Goal: Task Accomplishment & Management: Manage account settings

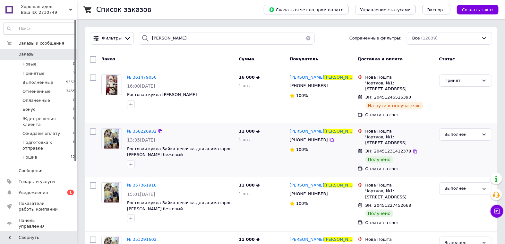
click at [138, 131] on span "№ 358226932" at bounding box center [142, 131] width 30 height 5
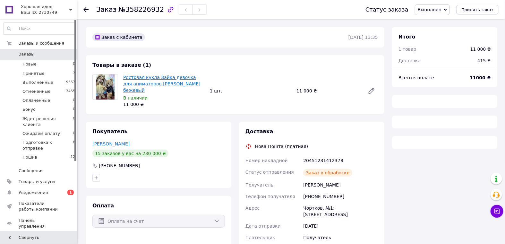
click at [150, 81] on link "Ростовая кукла Зайка девочка для аниматоров Тома бежевый" at bounding box center [161, 84] width 77 height 18
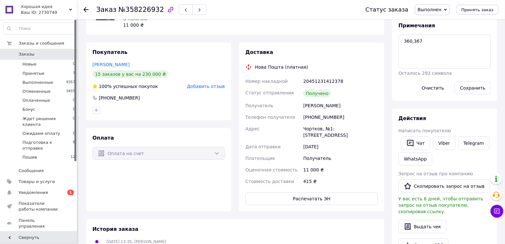
scroll to position [3, 0]
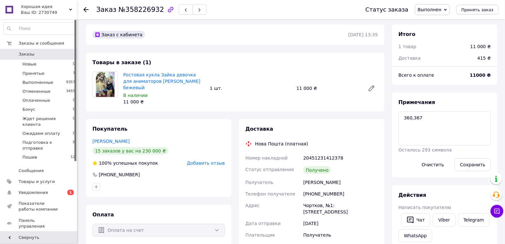
click at [85, 10] on use at bounding box center [85, 9] width 5 height 5
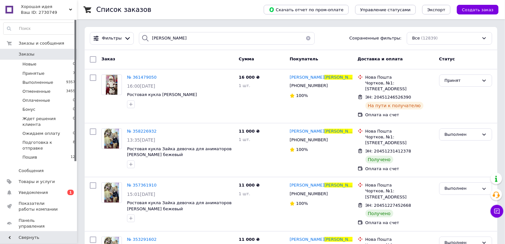
click at [306, 37] on button "button" at bounding box center [308, 38] width 13 height 13
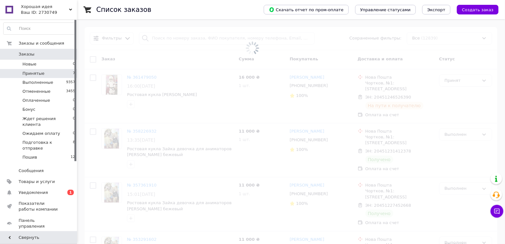
click at [49, 72] on li "Принятые 7" at bounding box center [39, 73] width 79 height 9
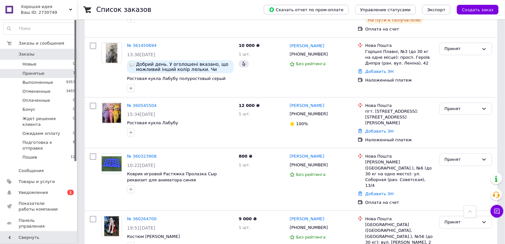
scroll to position [214, 0]
click at [480, 153] on div "Принят" at bounding box center [465, 159] width 53 height 13
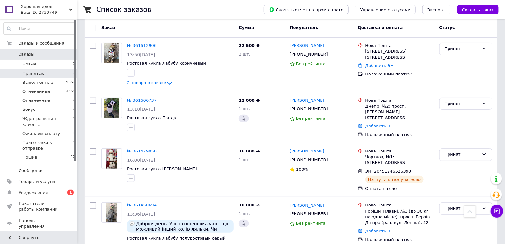
scroll to position [36, 0]
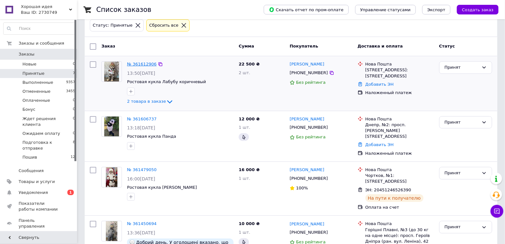
click at [146, 63] on link "№ 361612906" at bounding box center [142, 64] width 30 height 5
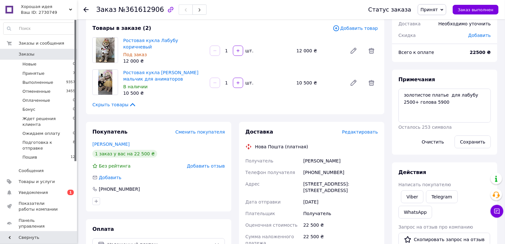
scroll to position [36, 0]
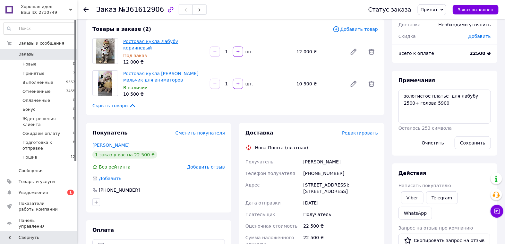
click at [168, 39] on link "Ростовая кукла Лабубу коричневый" at bounding box center [150, 45] width 55 height 12
click at [143, 71] on link "Ростовая кукла Мишка Тедди мальчик для аниматоров" at bounding box center [160, 77] width 75 height 12
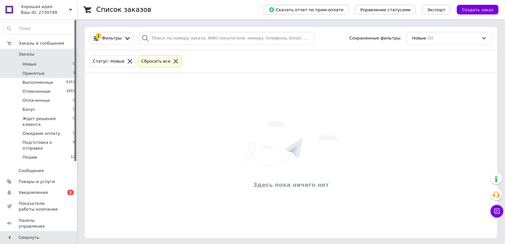
click at [43, 74] on li "Принятые 7" at bounding box center [39, 73] width 79 height 9
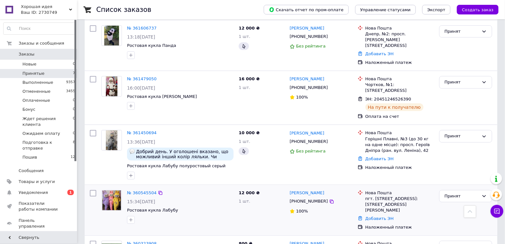
scroll to position [107, 0]
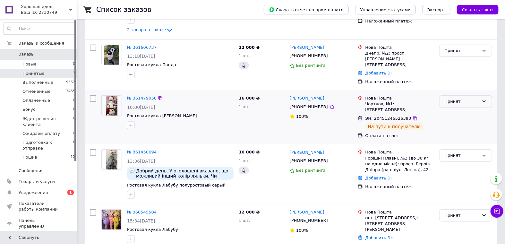
click at [465, 98] on div "Принят" at bounding box center [462, 101] width 34 height 7
click at [459, 109] on li "Выполнен" at bounding box center [465, 115] width 52 height 12
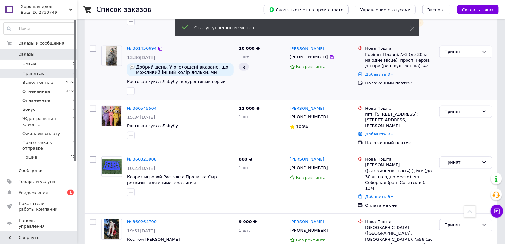
scroll to position [214, 0]
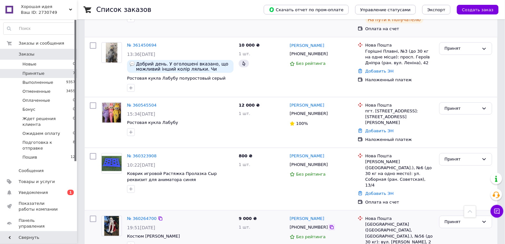
click at [329, 225] on icon at bounding box center [331, 227] width 5 height 5
click at [143, 216] on link "№ 360264700" at bounding box center [142, 218] width 30 height 5
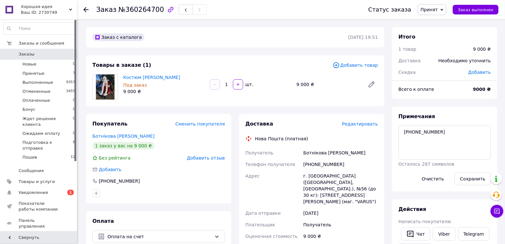
scroll to position [36, 0]
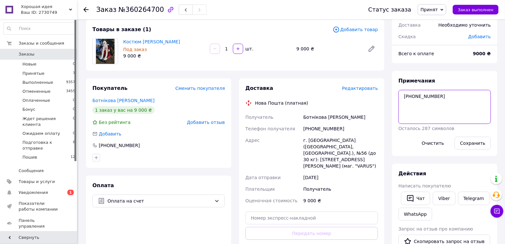
drag, startPoint x: 436, startPoint y: 96, endPoint x: 404, endPoint y: 96, distance: 32.7
click at [404, 96] on textarea "096-69-64-102" at bounding box center [444, 107] width 92 height 34
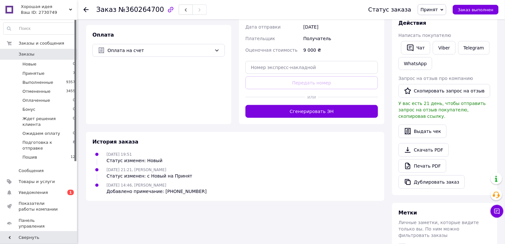
scroll to position [192, 0]
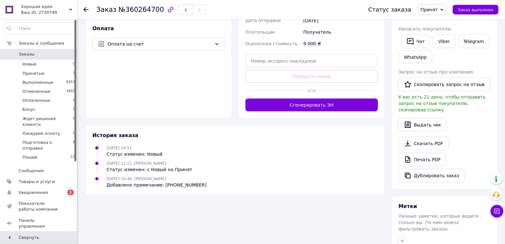
click at [444, 10] on span "Принят" at bounding box center [432, 9] width 29 height 11
click at [454, 72] on li "Ожидаем оплату" at bounding box center [447, 71] width 59 height 10
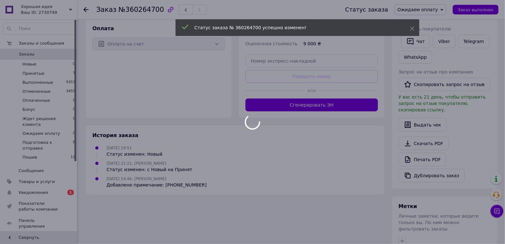
scroll to position [181, 0]
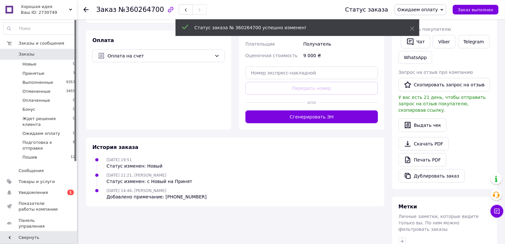
click at [86, 10] on use at bounding box center [85, 9] width 5 height 5
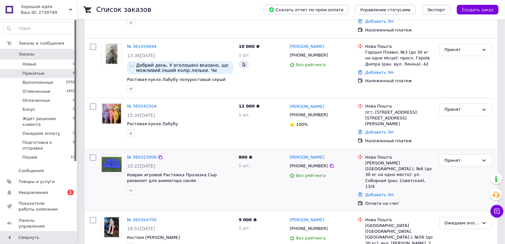
scroll to position [160, 0]
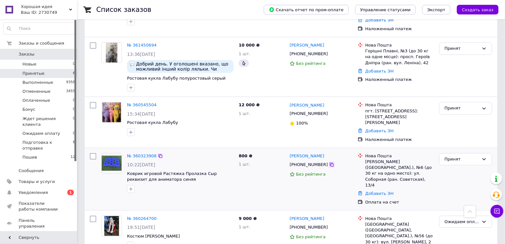
click at [330, 163] on icon at bounding box center [332, 165] width 4 height 4
click at [486, 157] on icon at bounding box center [483, 159] width 5 height 5
click at [455, 166] on li "Выполнен" at bounding box center [465, 172] width 52 height 12
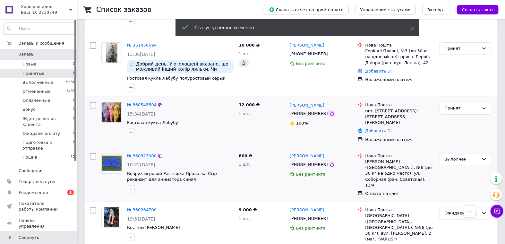
scroll to position [160, 0]
click at [329, 112] on icon at bounding box center [331, 114] width 5 height 5
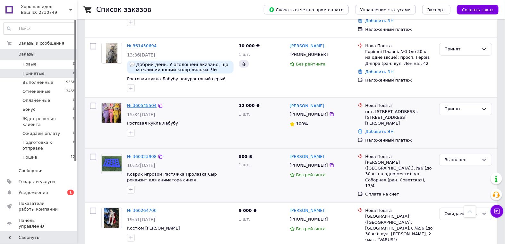
click at [140, 103] on link "№ 360545504" at bounding box center [142, 105] width 30 height 5
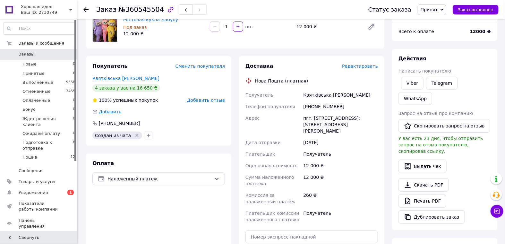
scroll to position [53, 0]
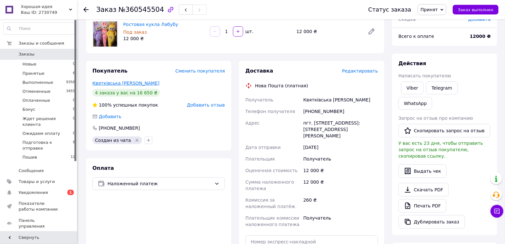
click at [108, 82] on link "Квятківська Олена" at bounding box center [125, 83] width 67 height 5
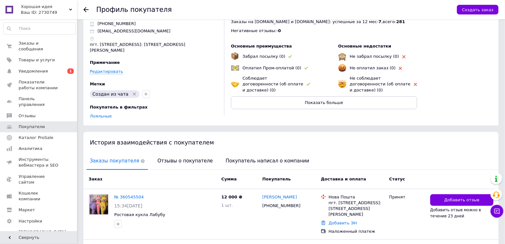
scroll to position [71, 0]
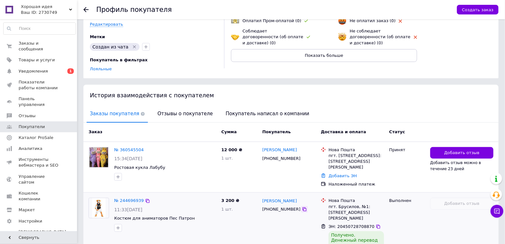
click at [302, 210] on icon at bounding box center [304, 209] width 5 height 5
click at [87, 9] on use at bounding box center [85, 9] width 5 height 5
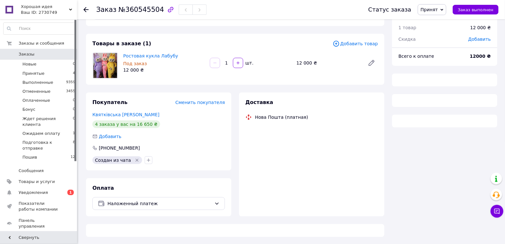
scroll to position [49, 0]
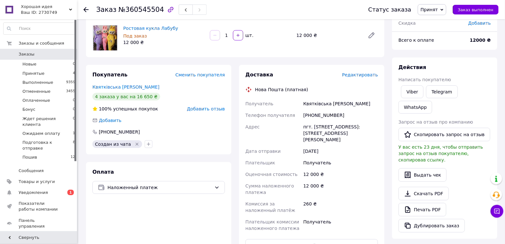
click at [438, 9] on span "Принят" at bounding box center [429, 9] width 17 height 5
click at [450, 52] on li "Ожидаем оплату" at bounding box center [447, 54] width 59 height 10
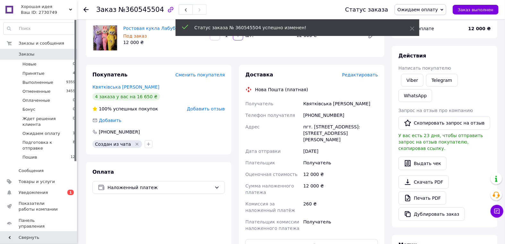
click at [85, 10] on icon at bounding box center [85, 9] width 5 height 5
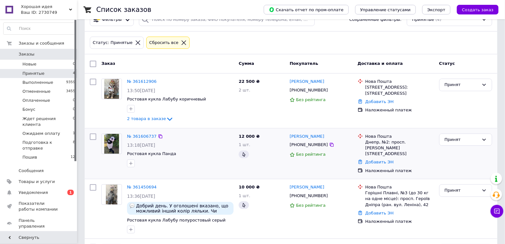
scroll to position [36, 0]
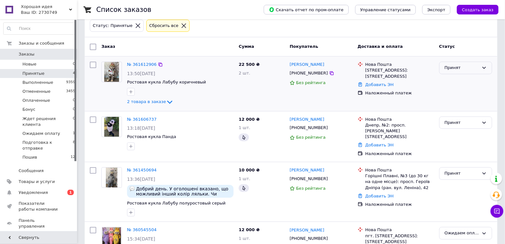
click at [469, 69] on div "Принят" at bounding box center [462, 67] width 34 height 7
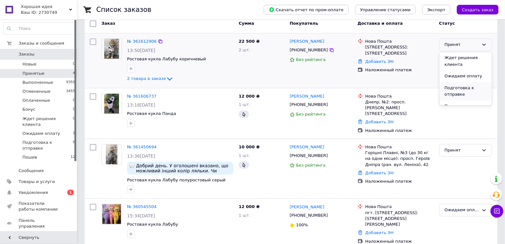
scroll to position [54, 0]
click at [451, 80] on li "Подготовка к отправке" at bounding box center [465, 85] width 52 height 18
click at [143, 144] on link "№ 361450694" at bounding box center [142, 146] width 30 height 5
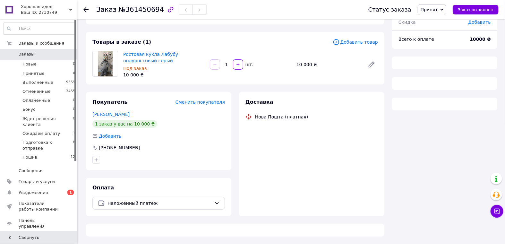
scroll to position [59, 0]
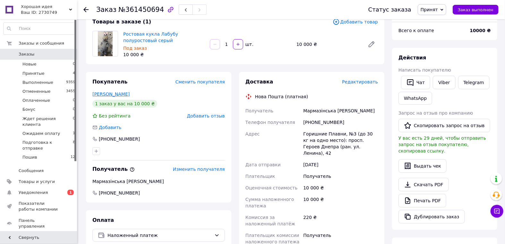
click at [124, 94] on link "Нанівська Карина" at bounding box center [110, 93] width 37 height 5
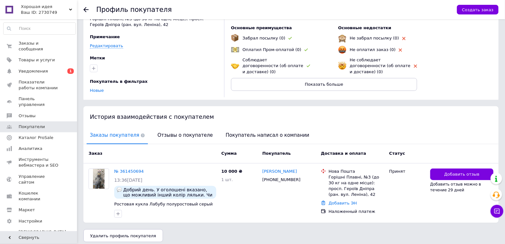
scroll to position [47, 0]
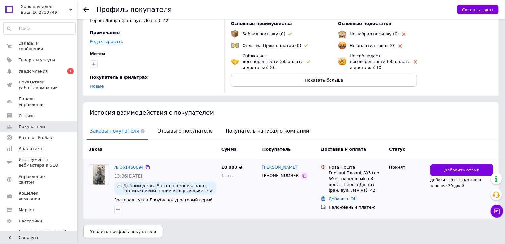
click at [302, 175] on icon at bounding box center [304, 176] width 4 height 4
click at [89, 9] on div at bounding box center [89, 9] width 13 height 19
click at [88, 7] on icon at bounding box center [85, 9] width 5 height 5
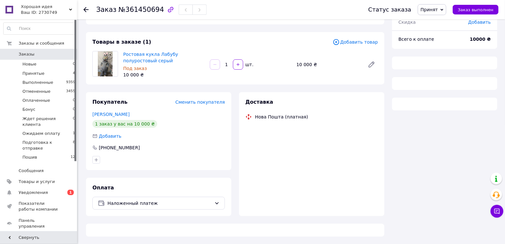
scroll to position [49, 0]
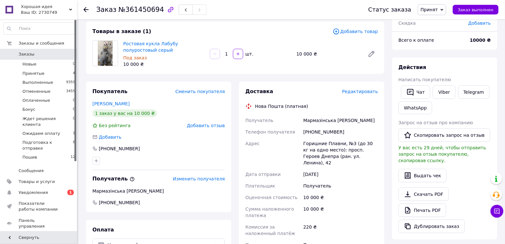
click at [86, 9] on icon at bounding box center [85, 9] width 5 height 5
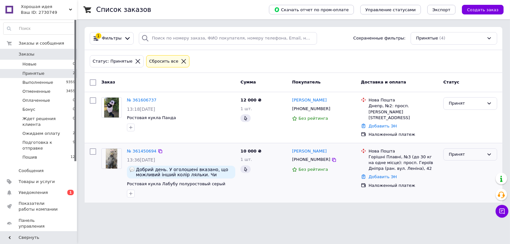
drag, startPoint x: 486, startPoint y: 148, endPoint x: 484, endPoint y: 150, distance: 3.3
click at [485, 148] on div "Принят" at bounding box center [471, 154] width 54 height 13
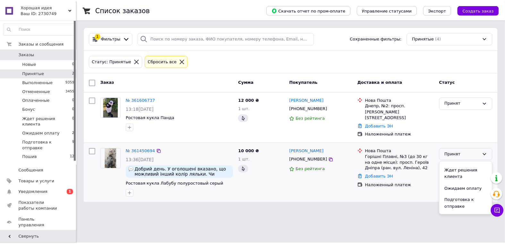
scroll to position [54, 0]
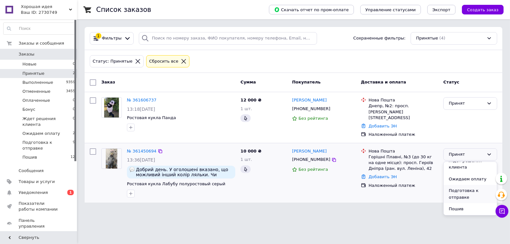
click at [461, 186] on li "Подготовка к отправке" at bounding box center [470, 194] width 53 height 18
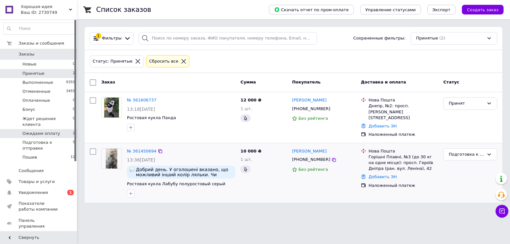
click at [41, 131] on span "Ожидаем оплату" at bounding box center [41, 134] width 38 height 6
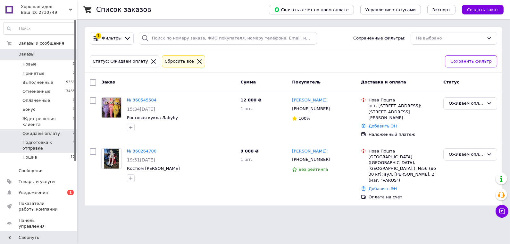
click at [62, 140] on span "Подготовка к отправке" at bounding box center [47, 146] width 50 height 12
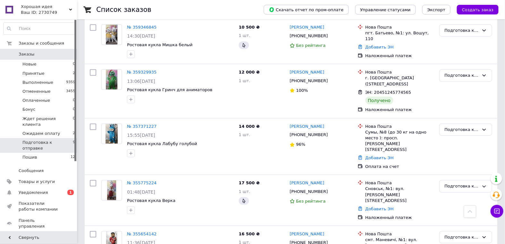
scroll to position [293, 0]
click at [330, 132] on icon at bounding box center [332, 134] width 4 height 4
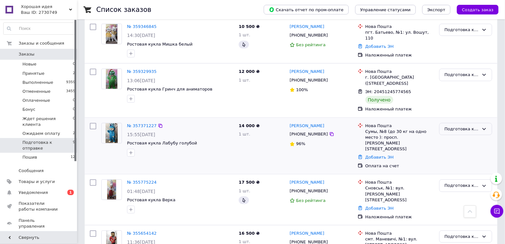
click at [474, 126] on div "Подготовка к отправке" at bounding box center [462, 129] width 34 height 7
click at [455, 148] on li "Выполнен" at bounding box center [465, 154] width 52 height 12
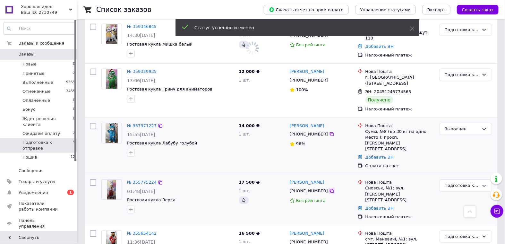
click at [329, 188] on icon at bounding box center [331, 190] width 5 height 5
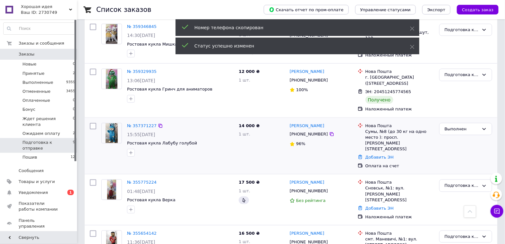
scroll to position [292, 0]
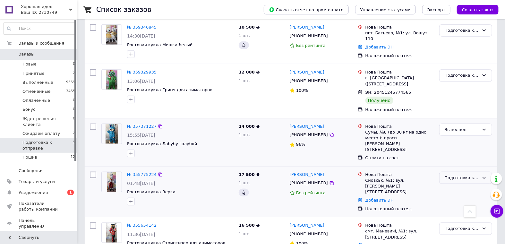
click at [482, 172] on div "Подготовка к отправке" at bounding box center [465, 178] width 53 height 13
drag, startPoint x: 459, startPoint y: 182, endPoint x: 438, endPoint y: 185, distance: 21.4
click at [459, 197] on li "Выполнен" at bounding box center [465, 203] width 52 height 12
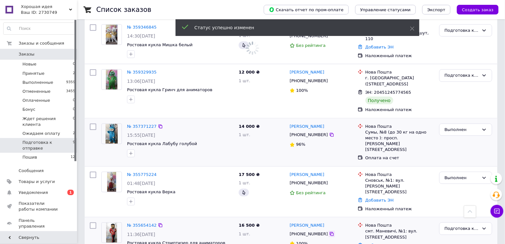
click at [329, 231] on icon at bounding box center [331, 233] width 5 height 5
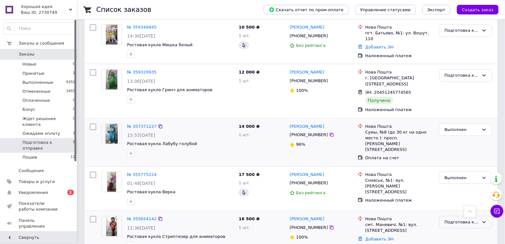
click at [463, 219] on div "Подготовка к отправке" at bounding box center [462, 222] width 34 height 7
click at [456, 241] on li "Выполнен" at bounding box center [465, 247] width 52 height 12
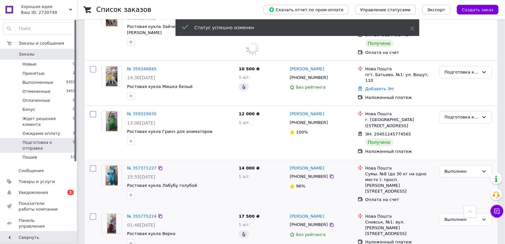
scroll to position [221, 0]
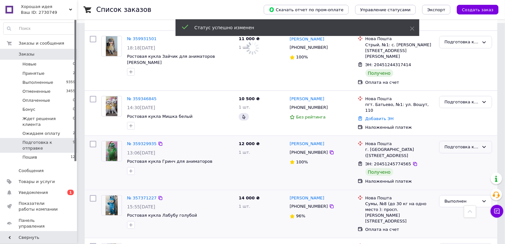
click at [466, 144] on div "Подготовка к отправке" at bounding box center [462, 147] width 34 height 7
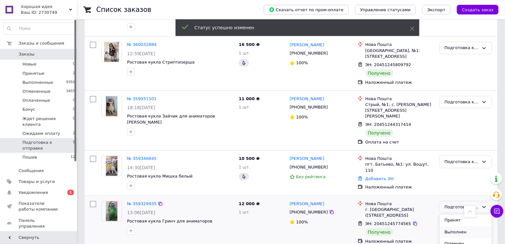
scroll to position [281, 0]
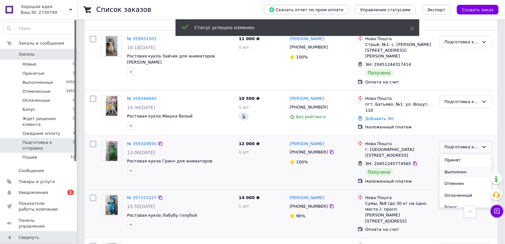
click at [452, 166] on li "Выполнен" at bounding box center [465, 172] width 52 height 12
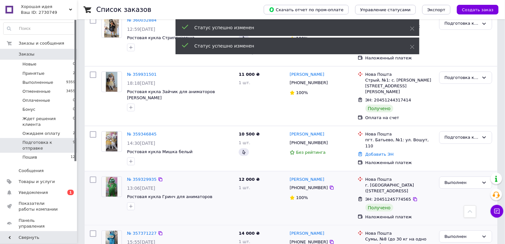
scroll to position [245, 0]
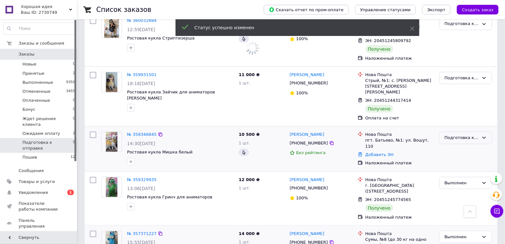
click at [468, 134] on div "Подготовка к отправке" at bounding box center [462, 137] width 34 height 7
click at [455, 157] on li "Выполнен" at bounding box center [465, 163] width 52 height 12
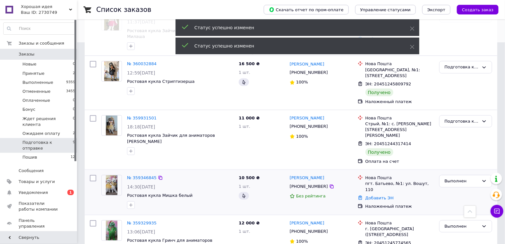
scroll to position [174, 0]
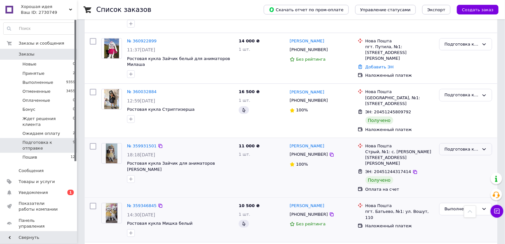
click at [464, 146] on div "Подготовка к отправке" at bounding box center [462, 149] width 34 height 7
click at [456, 168] on li "Выполнен" at bounding box center [465, 174] width 52 height 12
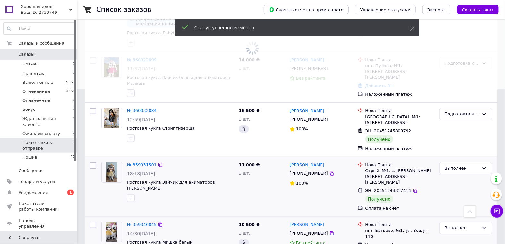
scroll to position [138, 0]
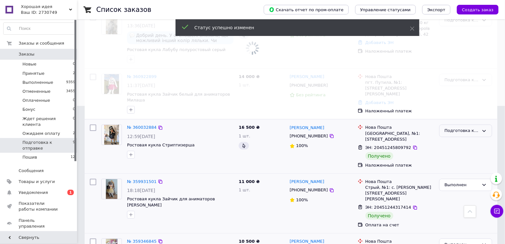
click at [465, 127] on div "Подготовка к отправке" at bounding box center [462, 130] width 34 height 7
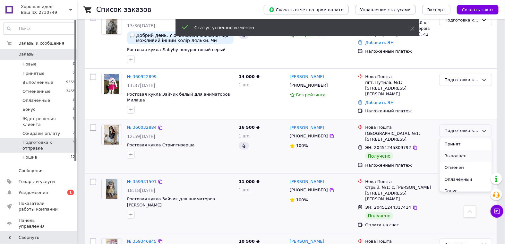
click at [458, 150] on li "Выполнен" at bounding box center [465, 156] width 52 height 12
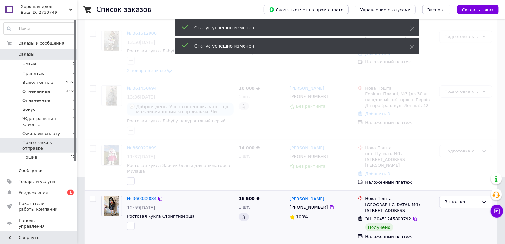
scroll to position [67, 0]
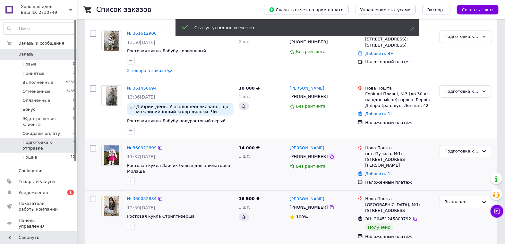
click at [330, 155] on icon at bounding box center [332, 157] width 4 height 4
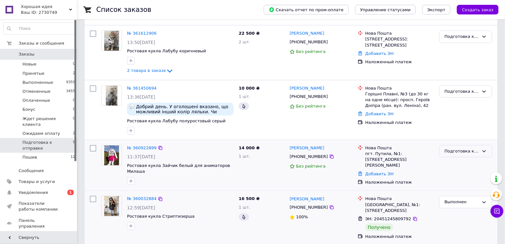
click at [464, 148] on div "Подготовка к отправке" at bounding box center [462, 151] width 34 height 7
click at [460, 177] on li "Выполнен" at bounding box center [465, 176] width 52 height 12
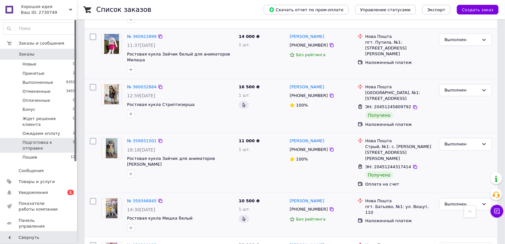
scroll to position [263, 0]
